Goal: Task Accomplishment & Management: Manage account settings

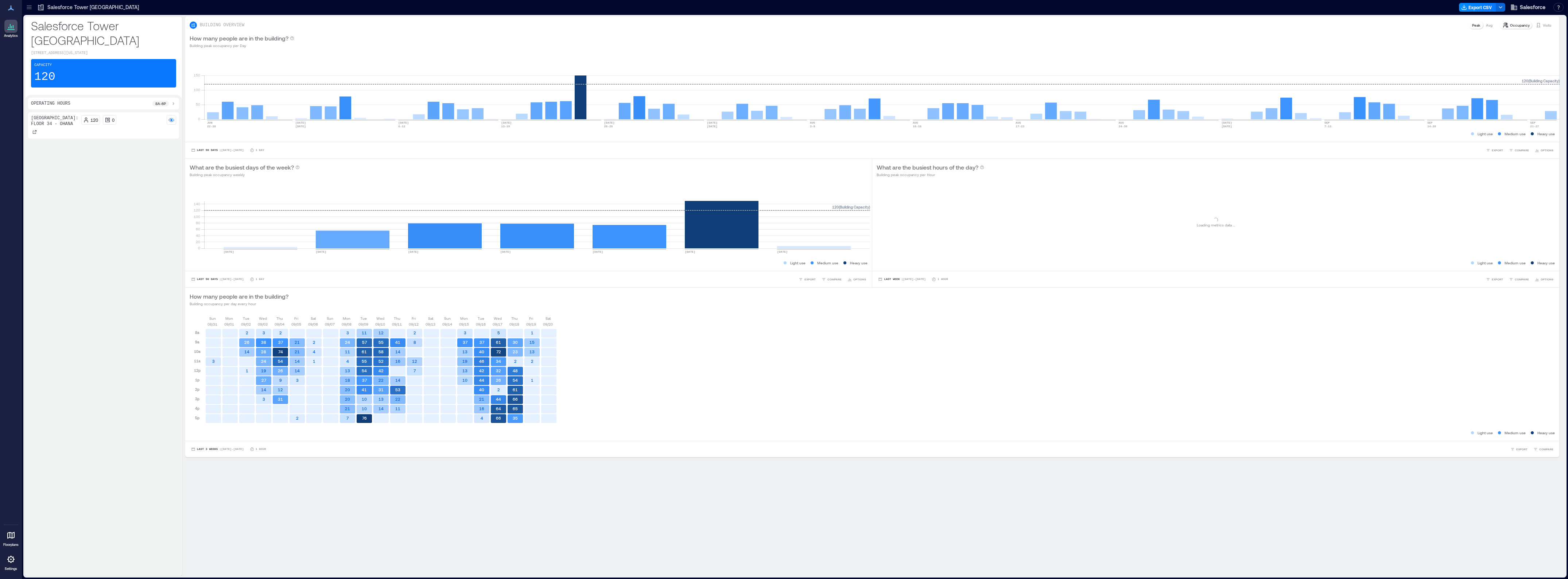
click at [30, 12] on div at bounding box center [29, 7] width 12 height 12
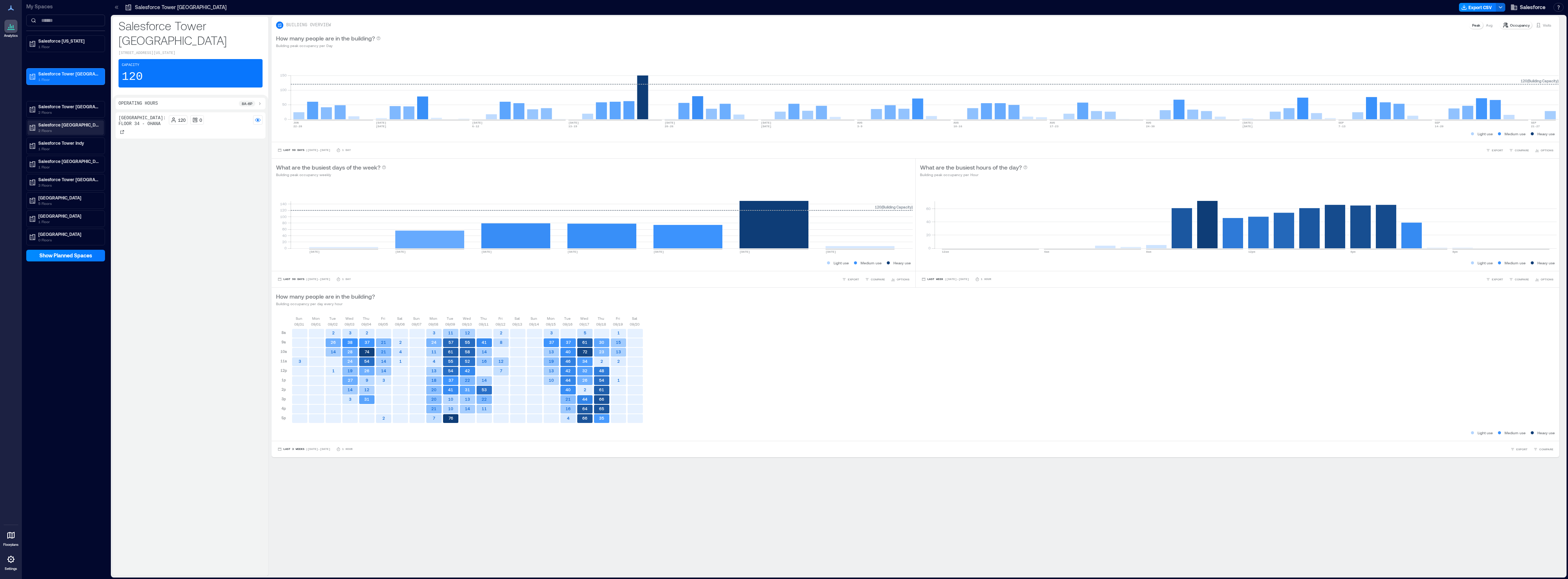
click at [64, 123] on p "Salesforce [GEOGRAPHIC_DATA]" at bounding box center [69, 125] width 61 height 6
click at [9, 551] on link "Settings" at bounding box center [11, 562] width 18 height 23
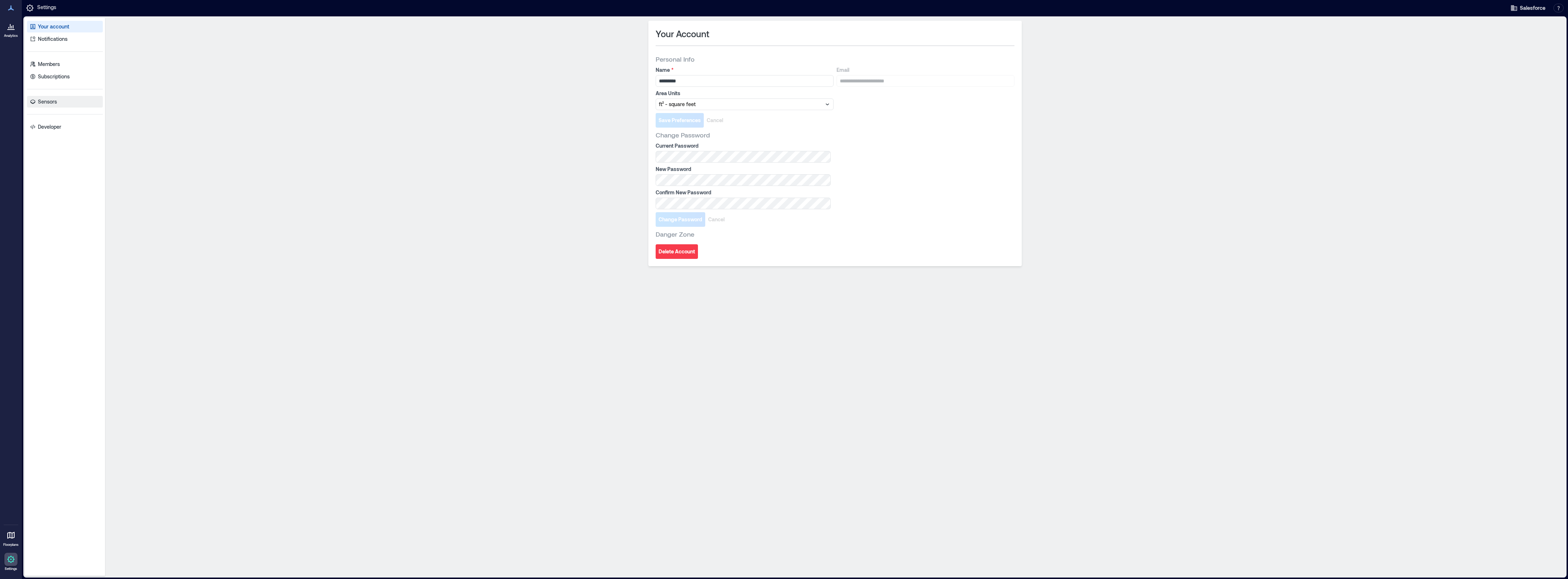
click at [47, 106] on link "Sensors" at bounding box center [65, 102] width 76 height 12
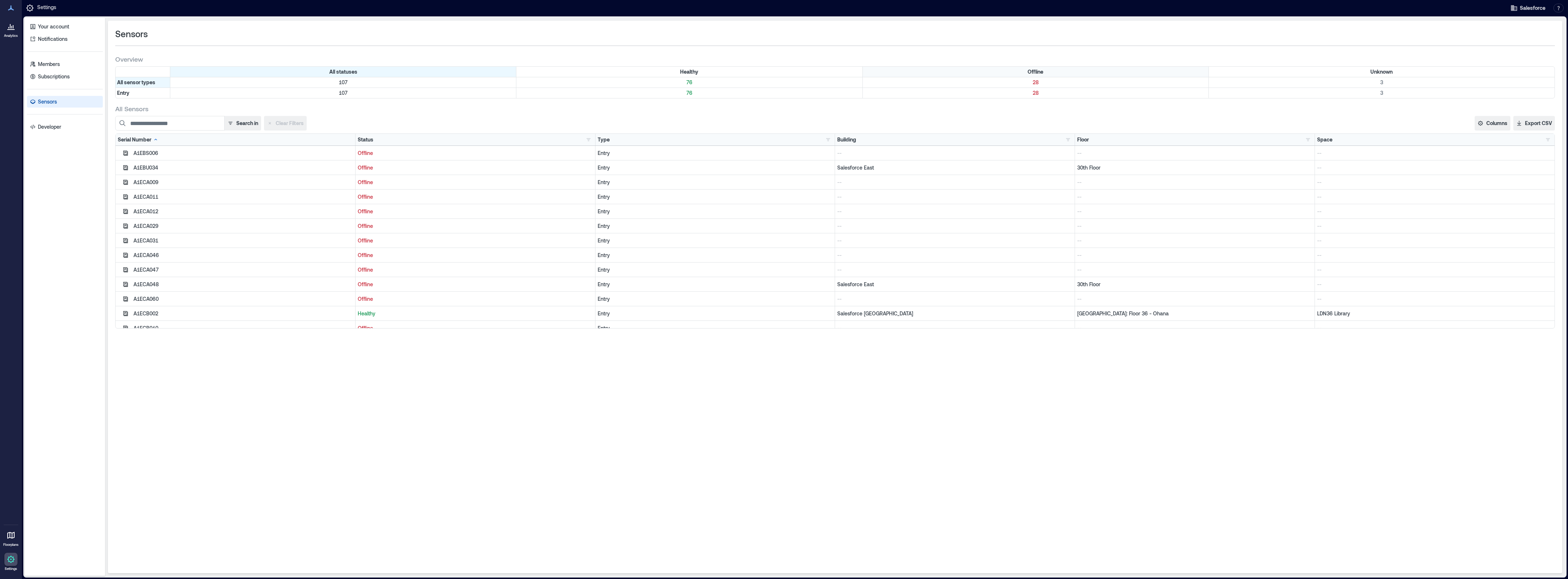
click at [967, 68] on div "Offline" at bounding box center [1035, 72] width 346 height 10
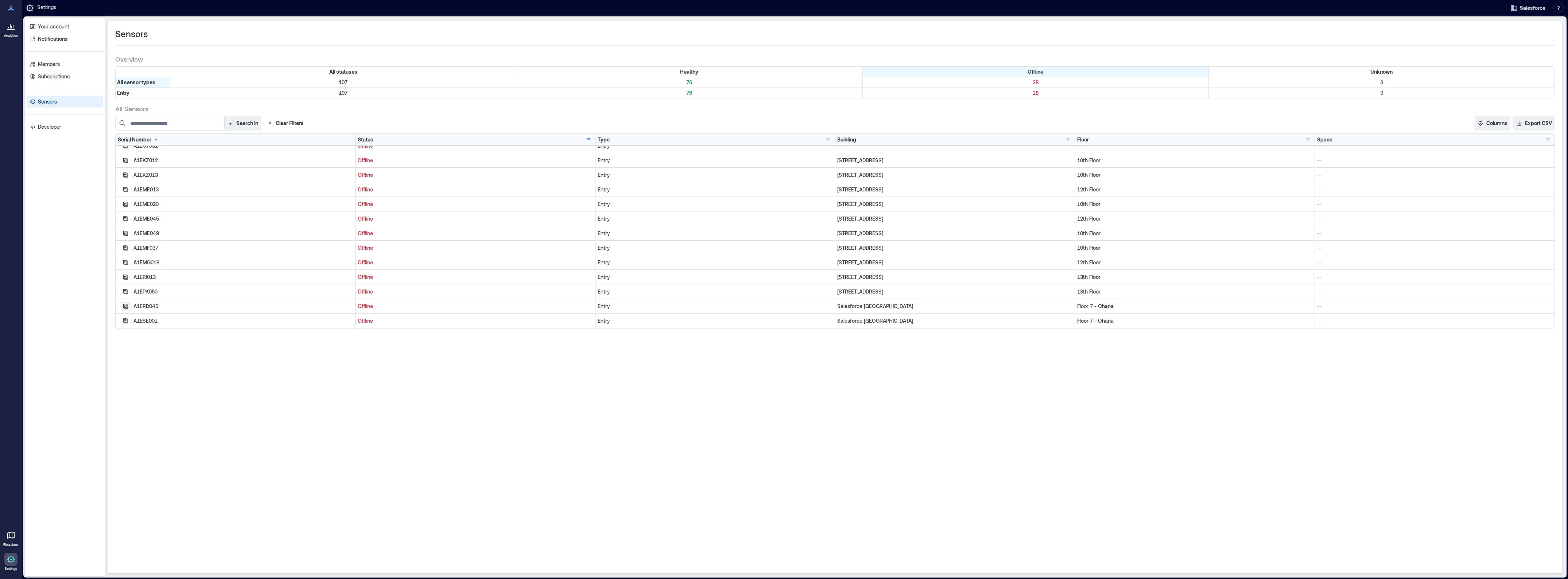
click at [127, 304] on icon "button" at bounding box center [125, 306] width 5 height 5
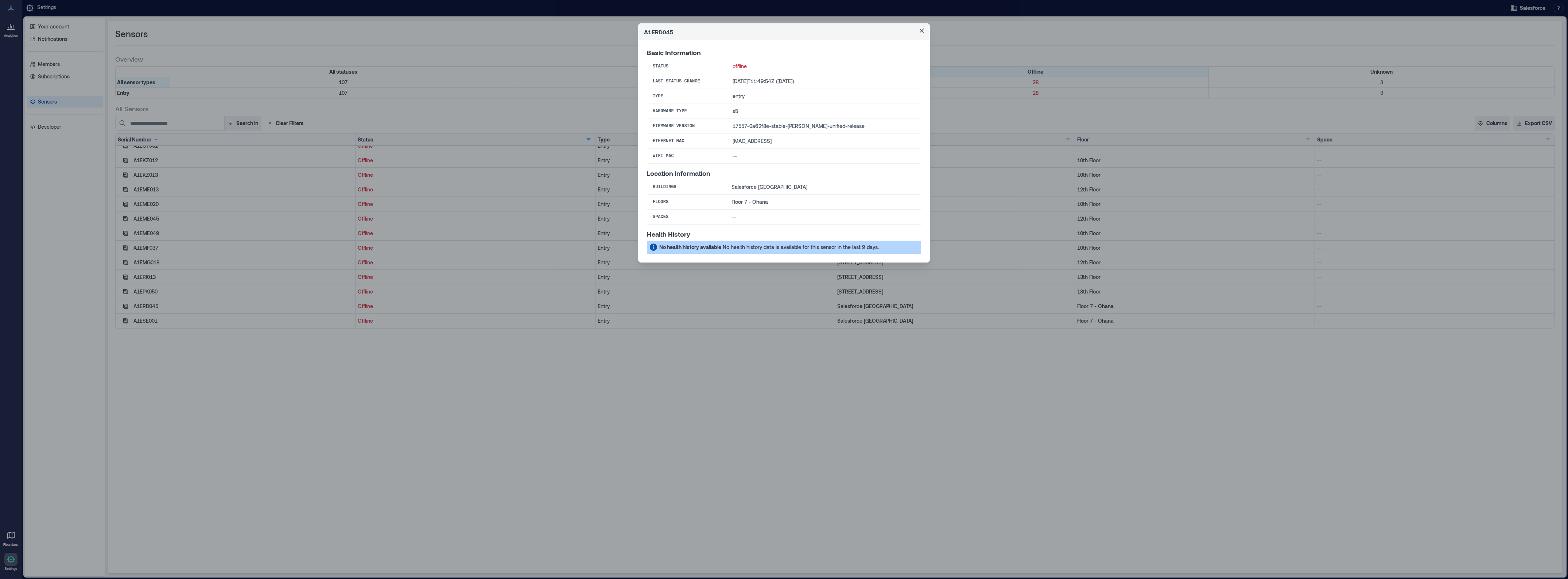
click at [740, 333] on div "A1ERD045 Basic Information Status offline Last Status Change [DATE]T11:49:54Z (…" at bounding box center [784, 289] width 1568 height 579
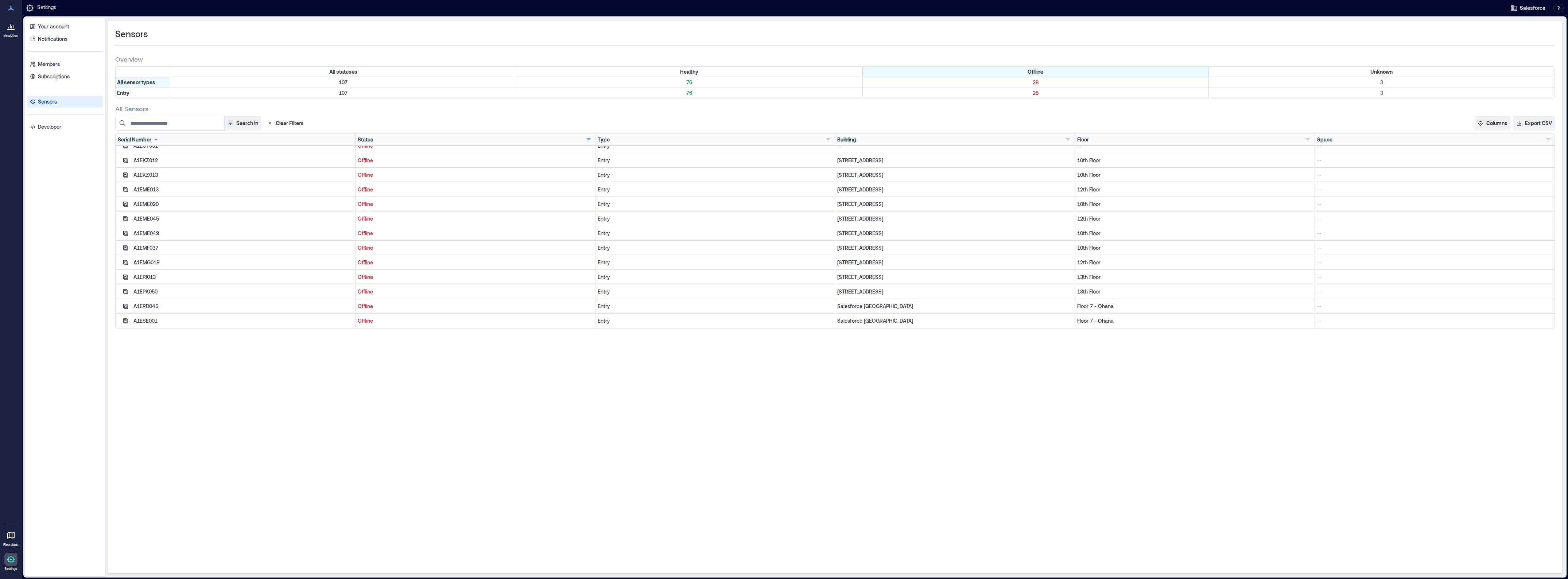
click at [738, 317] on div "Entry" at bounding box center [715, 321] width 235 height 7
